Goal: Task Accomplishment & Management: Complete application form

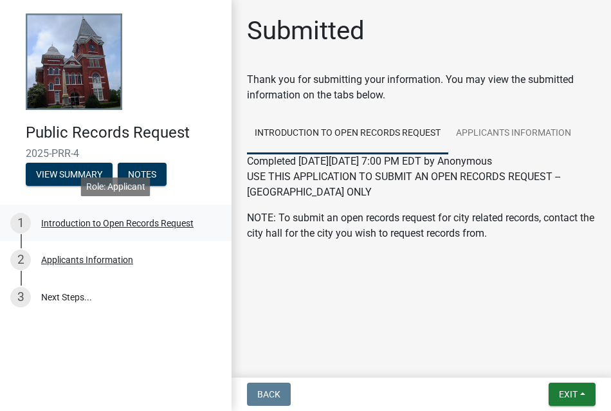
click at [132, 222] on div "Introduction to Open Records Request" at bounding box center [117, 223] width 152 height 9
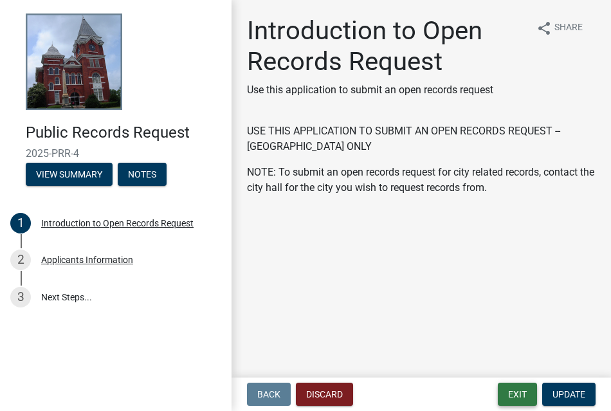
click at [519, 389] on button "Exit" at bounding box center [516, 393] width 39 height 23
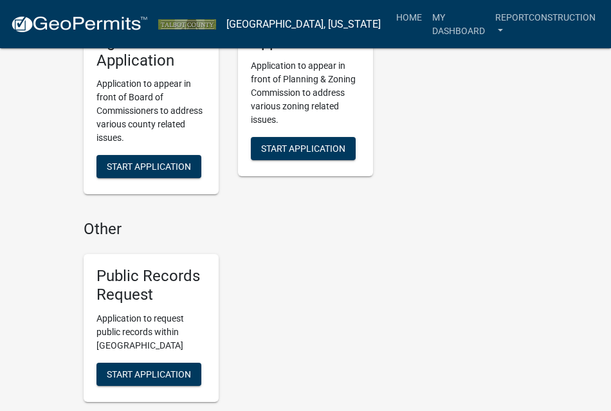
scroll to position [1681, 0]
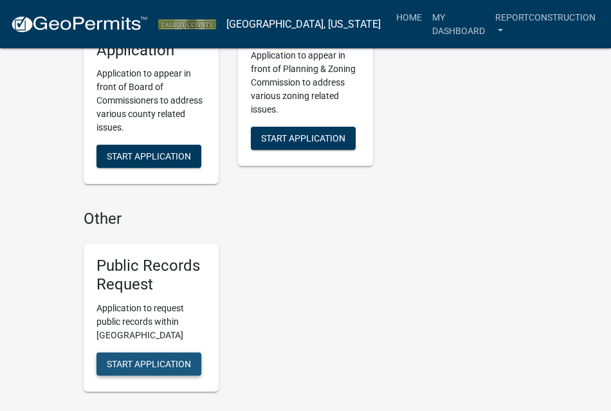
click at [120, 358] on span "Start Application" at bounding box center [149, 363] width 84 height 10
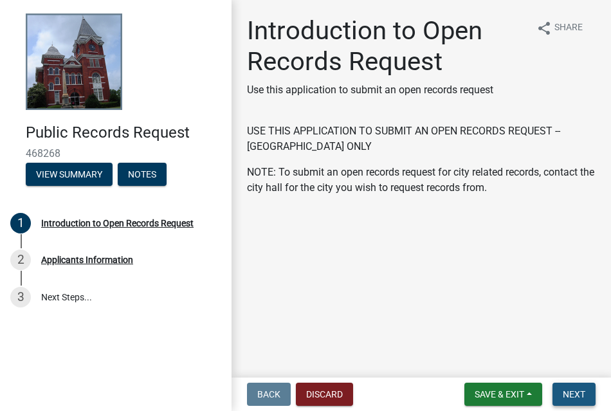
click at [586, 393] on button "Next" at bounding box center [573, 393] width 43 height 23
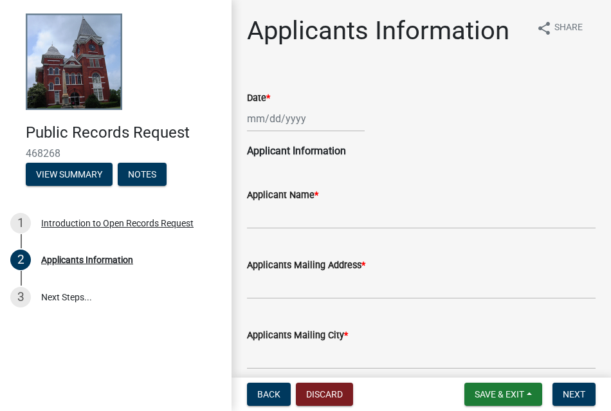
click at [301, 119] on div at bounding box center [306, 118] width 118 height 26
select select "8"
select select "2025"
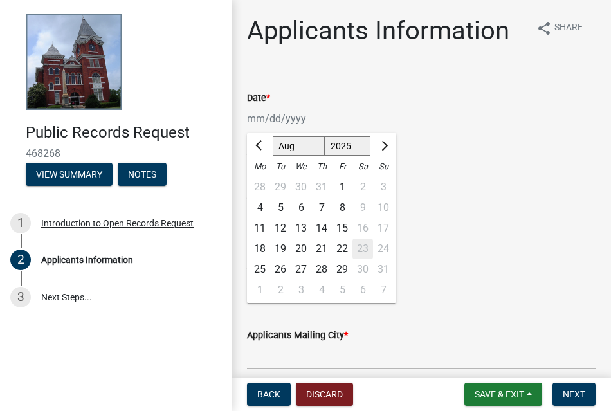
click at [342, 246] on div "22" at bounding box center [342, 248] width 21 height 21
type input "08/22/2025"
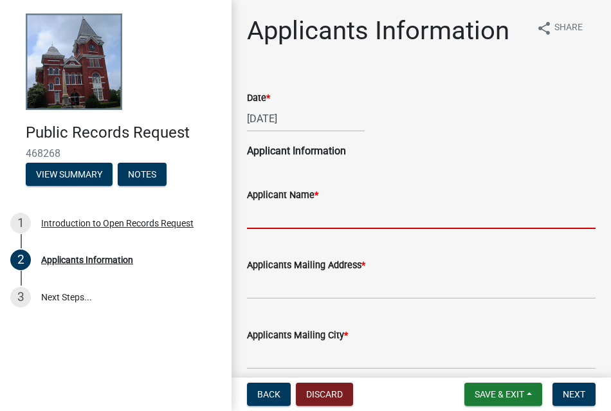
click at [327, 219] on input "Applicant Name *" at bounding box center [421, 215] width 348 height 26
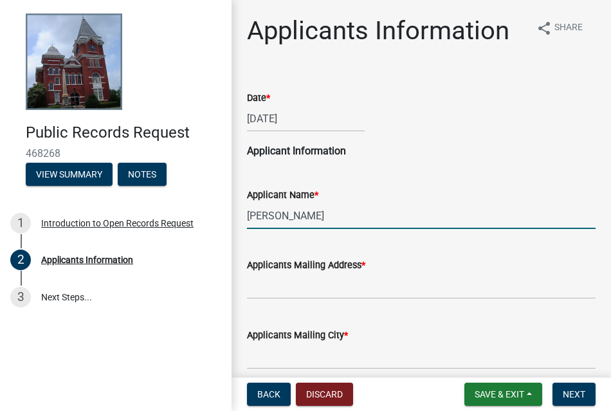
type input "Amanda"
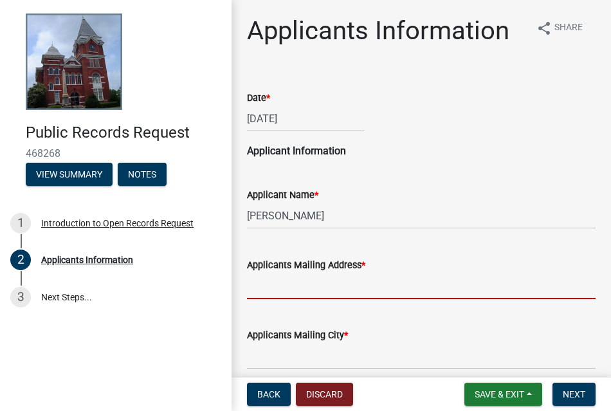
click at [346, 291] on input "Applicants Mailing Address *" at bounding box center [421, 286] width 348 height 26
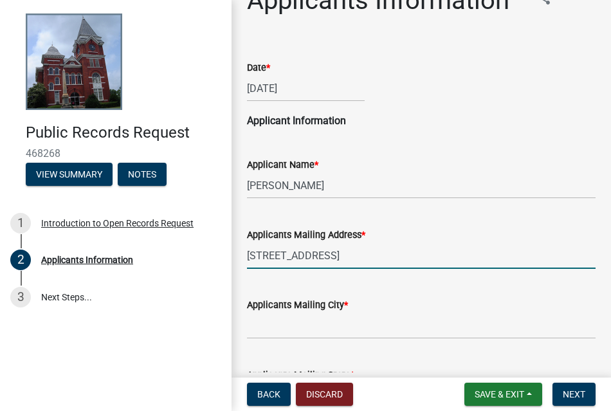
scroll to position [36, 0]
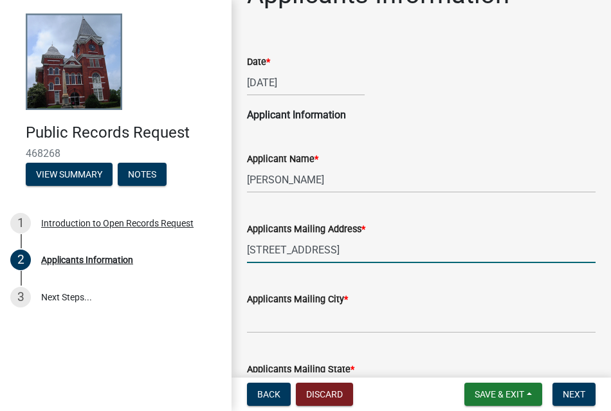
type input "103 Dominion Circle"
click at [345, 318] on input "Applicants Mailing City *" at bounding box center [421, 320] width 348 height 26
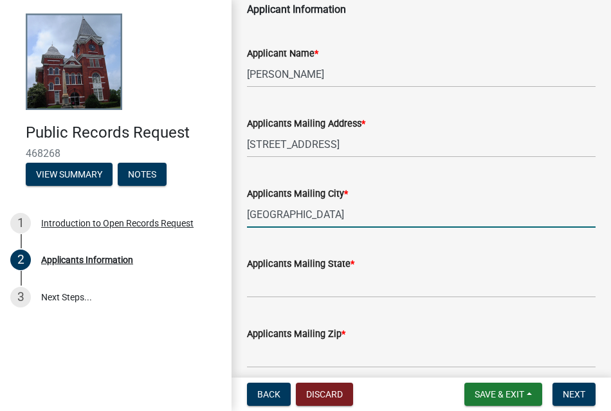
scroll to position [142, 0]
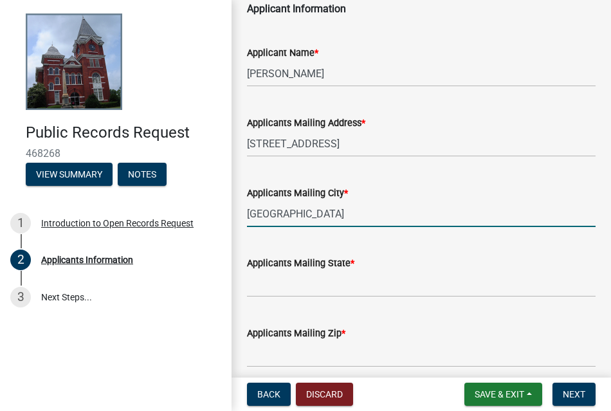
type input "[GEOGRAPHIC_DATA]"
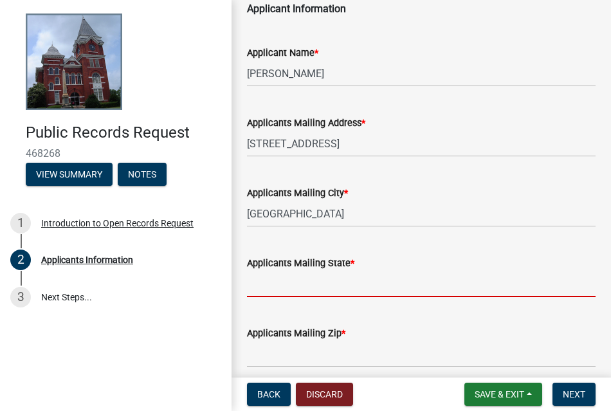
click at [310, 293] on input "Applicants Mailing State *" at bounding box center [421, 284] width 348 height 26
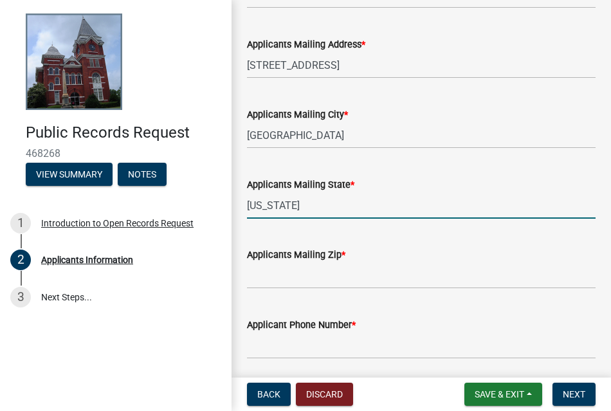
scroll to position [225, 0]
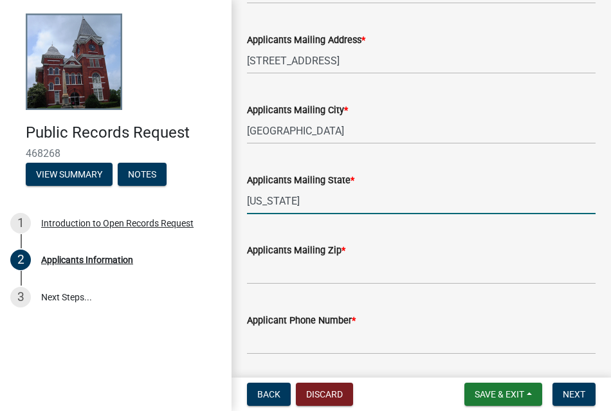
type input "Alabama"
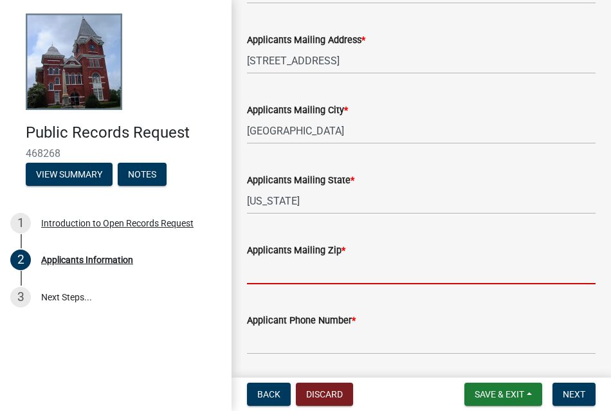
click at [295, 269] on input "Applicants Mailing Zip *" at bounding box center [421, 271] width 348 height 26
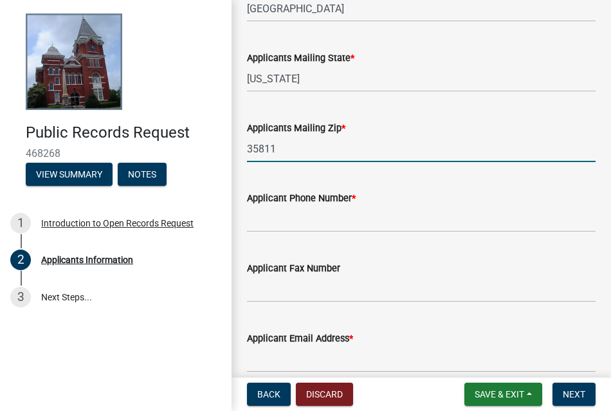
scroll to position [349, 0]
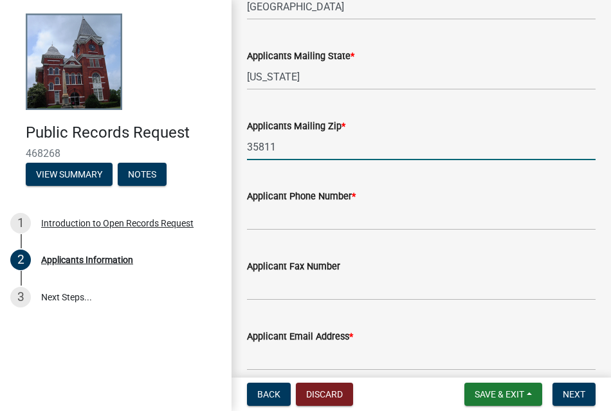
type input "35811"
click at [265, 218] on input "Applicant Phone Number *" at bounding box center [421, 217] width 348 height 26
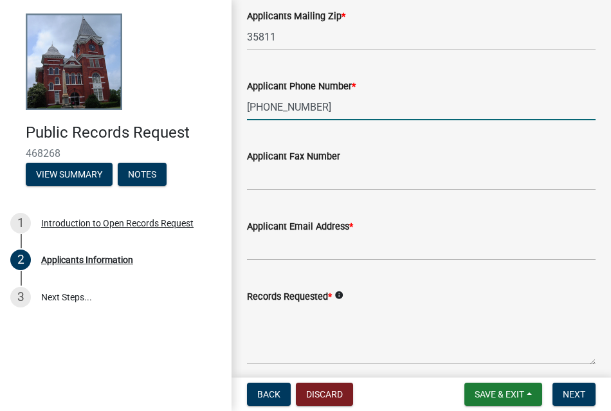
scroll to position [460, 0]
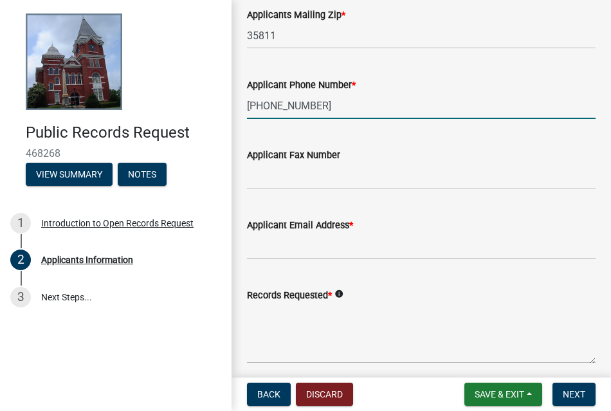
type input "205-508-6925"
click at [285, 221] on label "Applicant Email Address *" at bounding box center [300, 225] width 106 height 9
click at [285, 233] on input "Applicant Email Address *" at bounding box center [421, 246] width 348 height 26
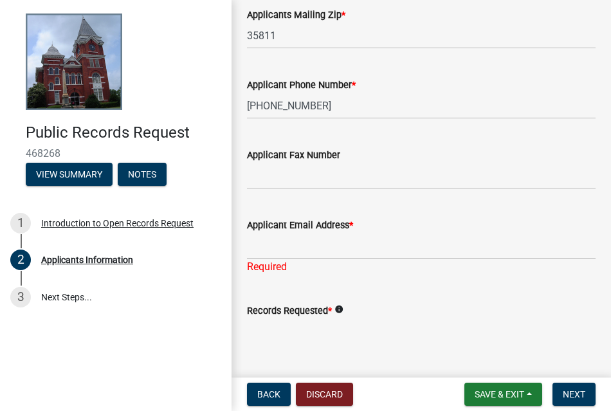
click at [285, 232] on div "Applicant Email Address *" at bounding box center [421, 224] width 348 height 15
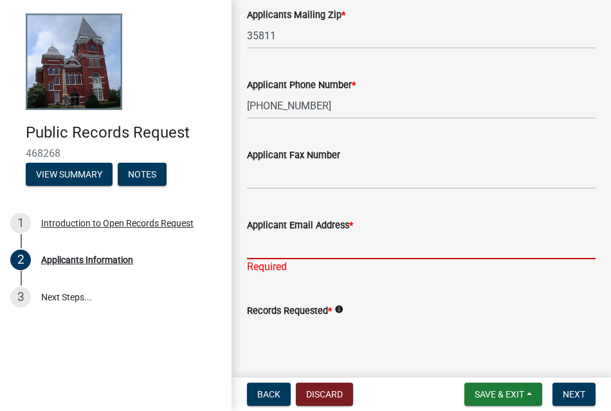
click at [285, 241] on input "Applicant Email Address *" at bounding box center [421, 246] width 348 height 26
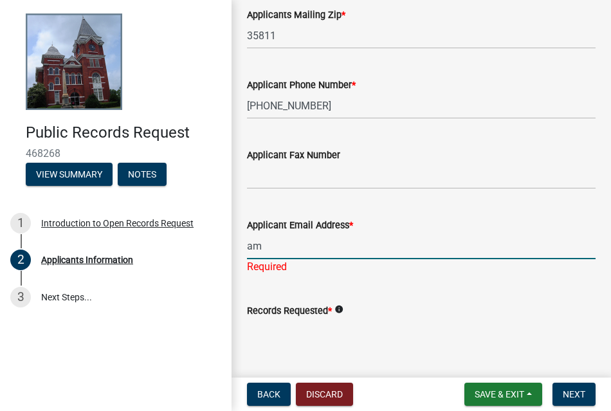
type input "a"
type input "r"
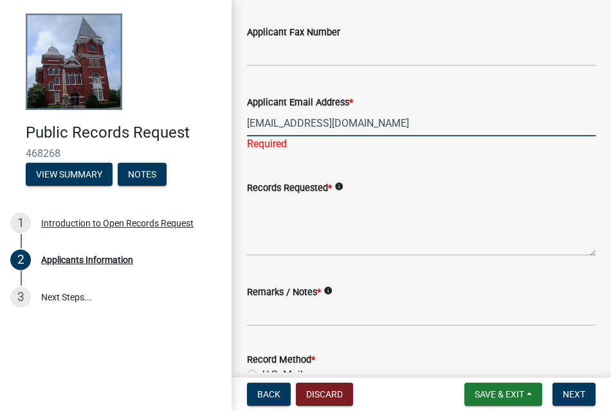
scroll to position [596, 0]
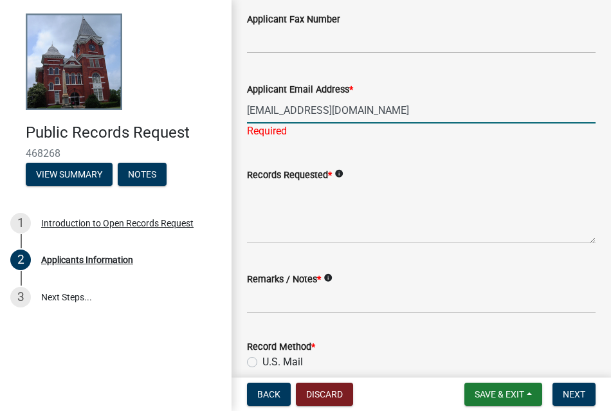
type input "Reportconstruction@gmail.com"
click at [276, 215] on textarea "Records Requested *" at bounding box center [421, 213] width 348 height 60
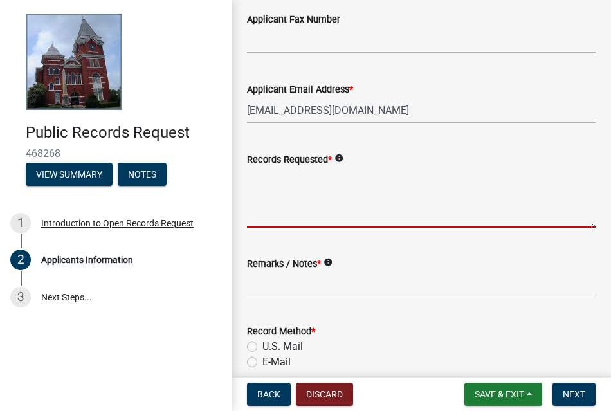
paste textarea "I am requesting all commercial and residential permits issued during the month …"
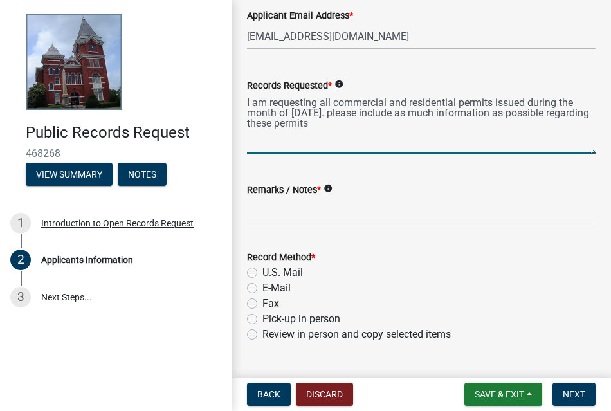
scroll to position [676, 0]
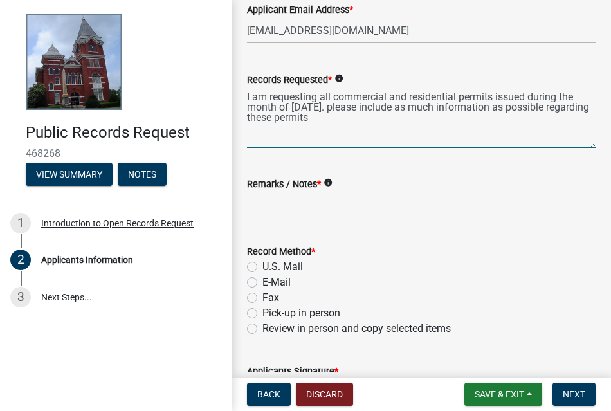
type textarea "I am requesting all commercial and residential permits issued during the month …"
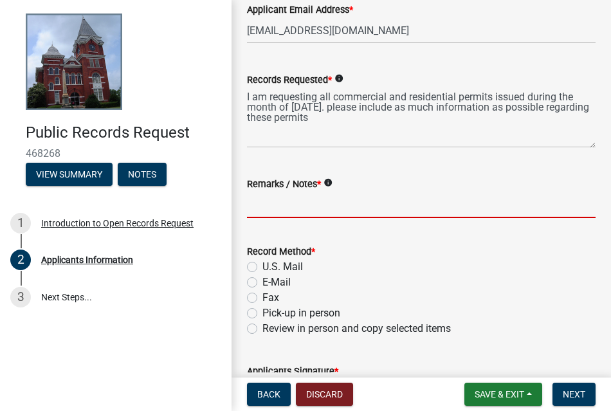
click at [311, 217] on input "Remarks / Notes *" at bounding box center [421, 205] width 348 height 26
paste input "I am requesting all commercial and residential permits issued during the month …"
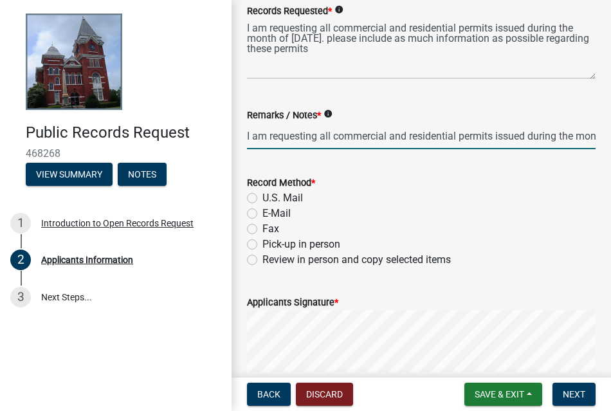
scroll to position [746, 0]
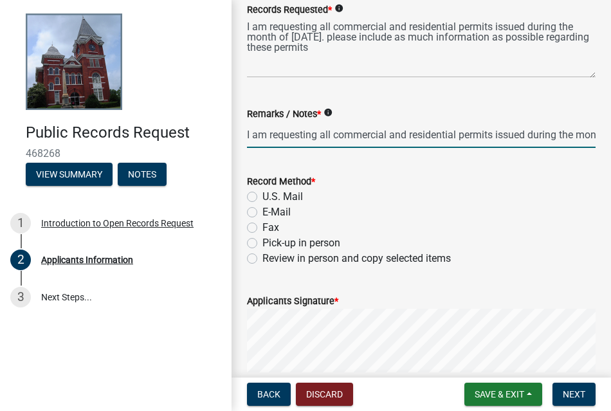
type input "I am requesting all commercial and residential permits issued during the month …"
click at [278, 198] on label "U.S. Mail" at bounding box center [282, 196] width 40 height 15
click at [271, 197] on input "U.S. Mail" at bounding box center [266, 193] width 8 height 8
radio input "true"
click at [271, 219] on label "E-Mail" at bounding box center [276, 211] width 28 height 15
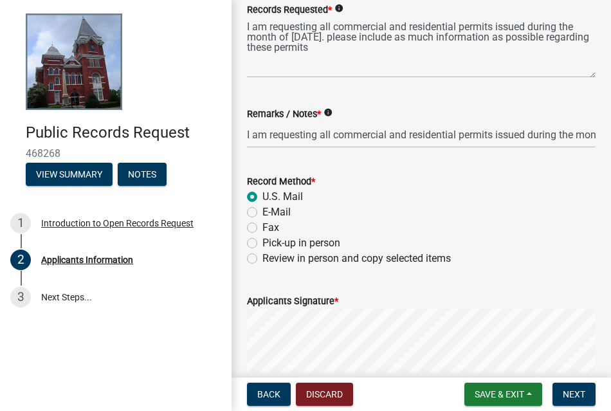
click at [271, 213] on input "E-Mail" at bounding box center [266, 208] width 8 height 8
radio input "true"
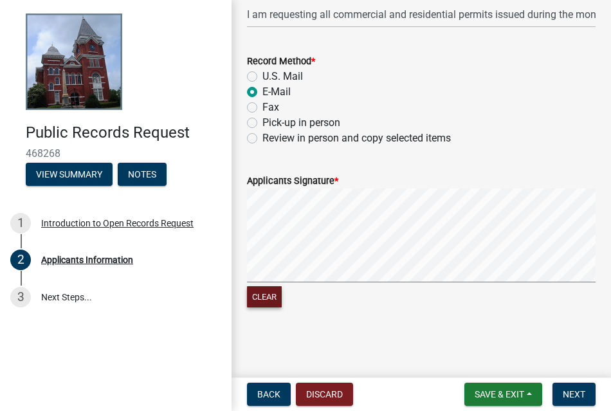
scroll to position [865, 0]
click at [586, 393] on button "Next" at bounding box center [573, 393] width 43 height 23
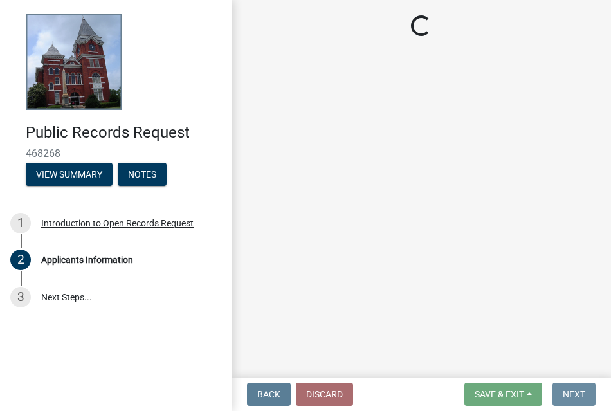
scroll to position [0, 0]
